Goal: Transaction & Acquisition: Purchase product/service

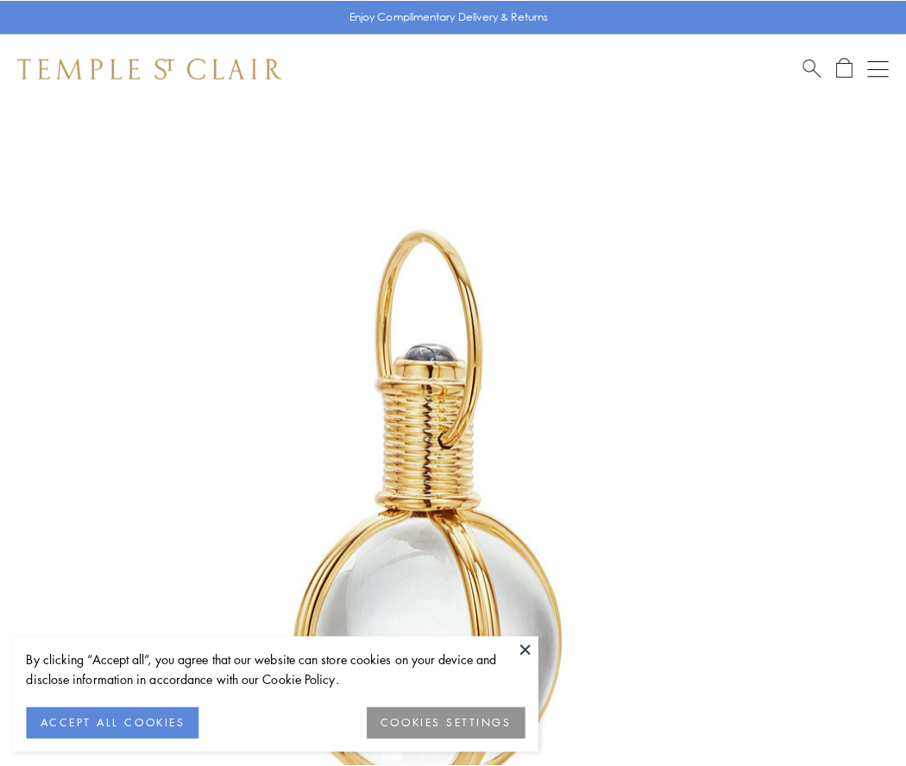
scroll to position [450, 0]
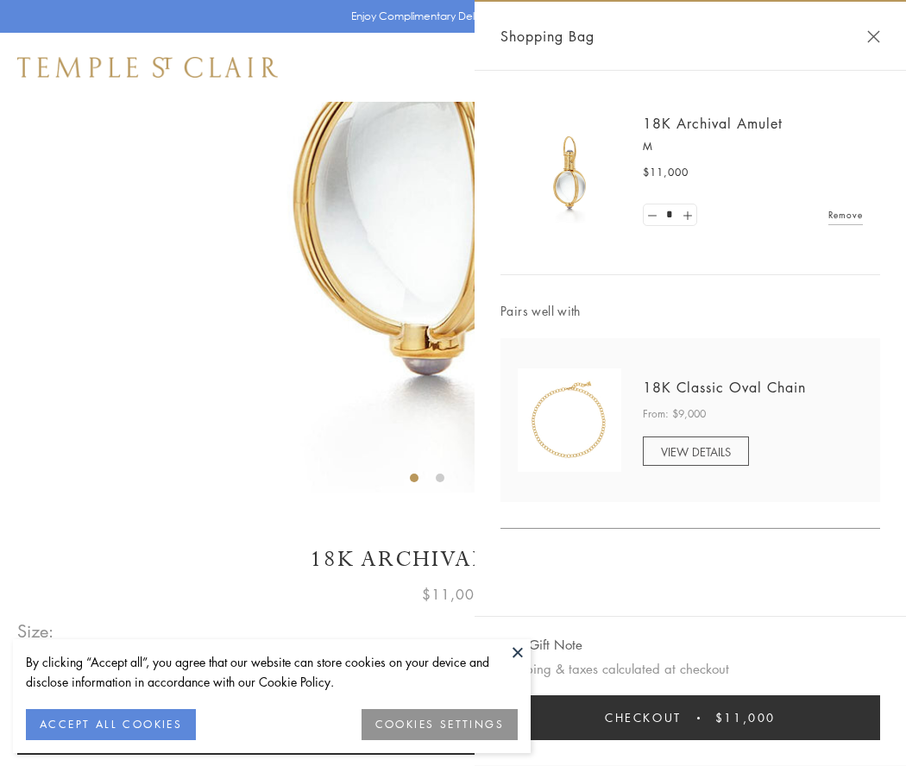
click at [690, 718] on button "Checkout $11,000" at bounding box center [690, 718] width 380 height 45
